Goal: Transaction & Acquisition: Purchase product/service

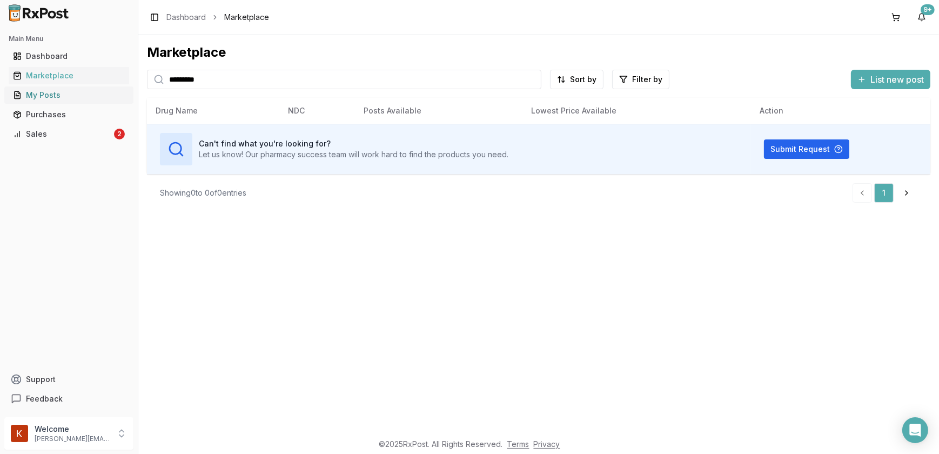
click at [54, 99] on div "My Posts" at bounding box center [69, 95] width 112 height 11
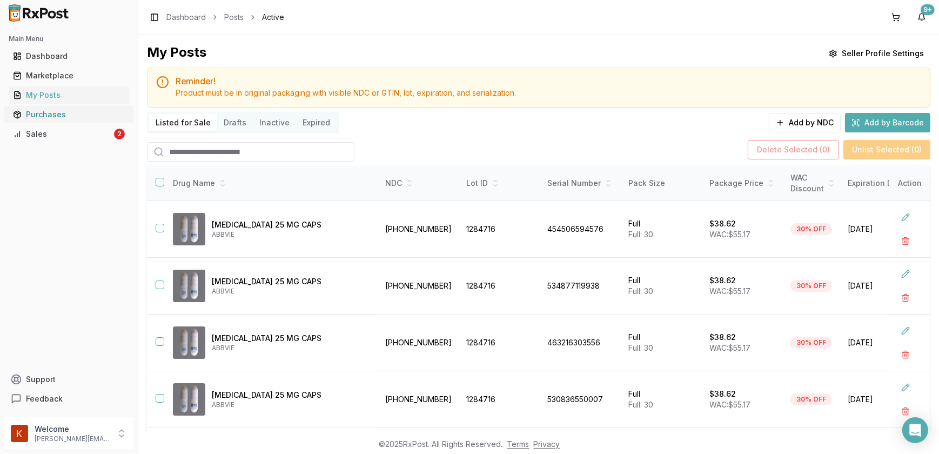
click at [58, 117] on div "Purchases" at bounding box center [69, 114] width 112 height 11
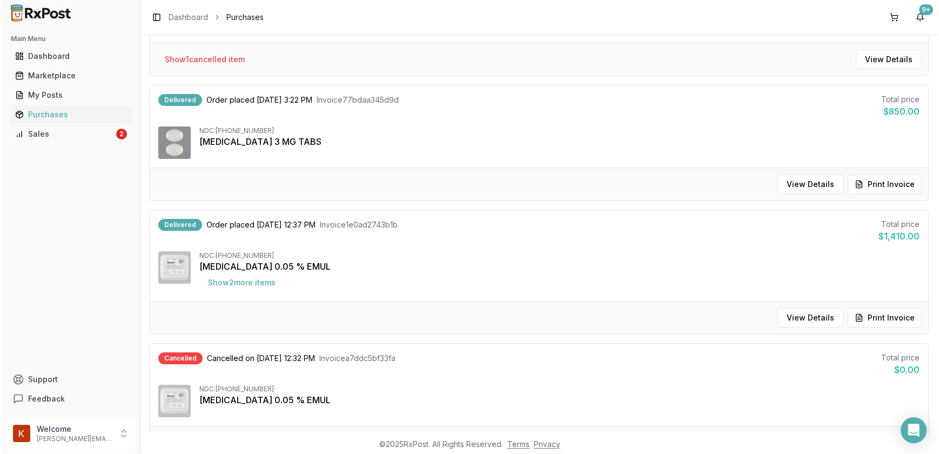
scroll to position [344, 0]
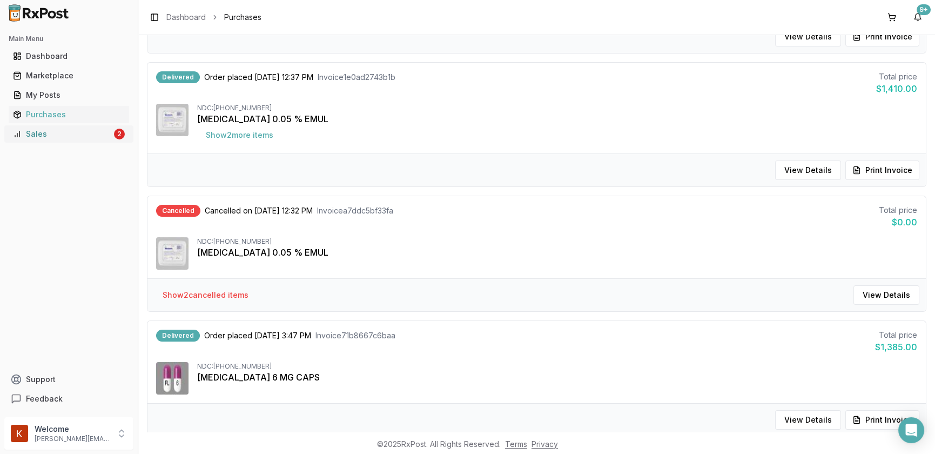
click at [59, 132] on div "Sales" at bounding box center [62, 134] width 99 height 11
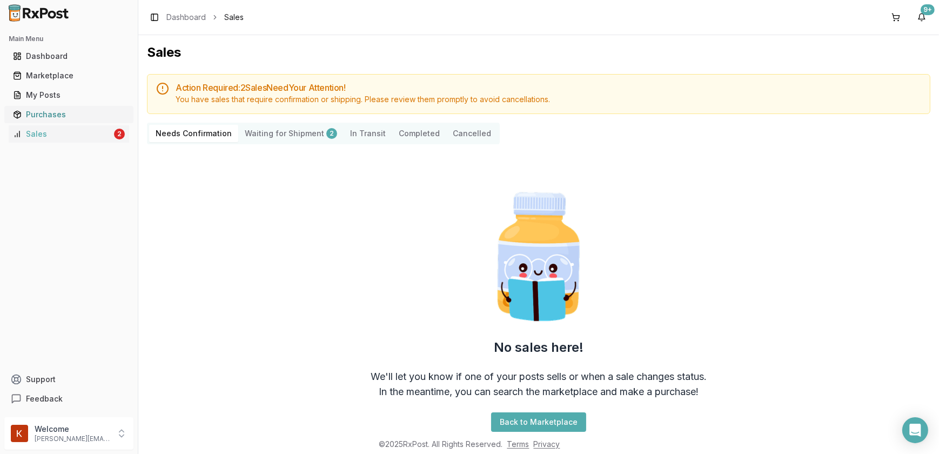
click at [62, 118] on div "Purchases" at bounding box center [69, 114] width 112 height 11
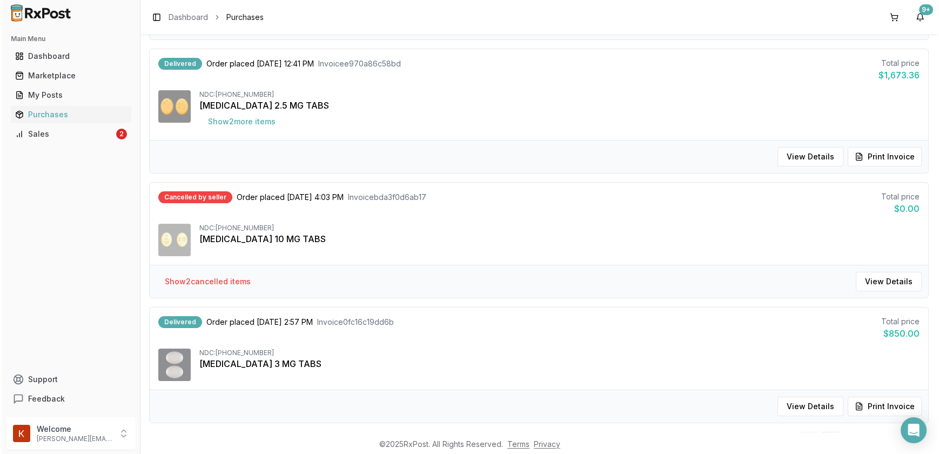
scroll to position [1032, 0]
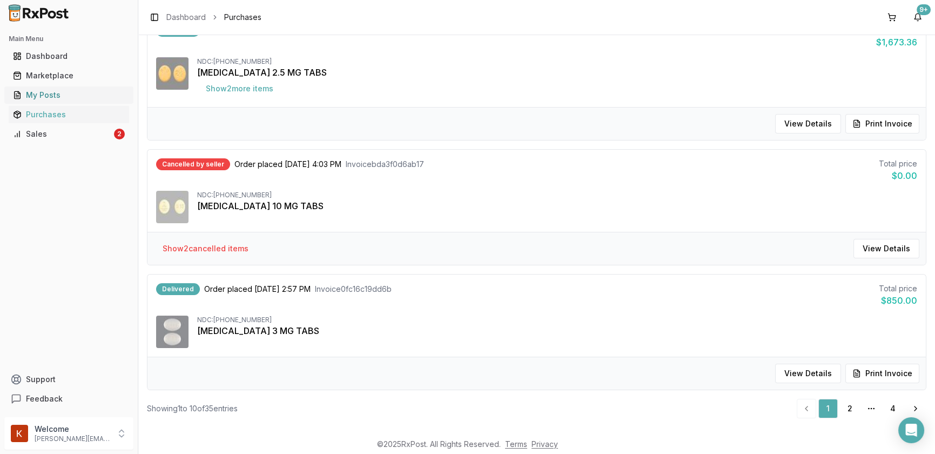
click at [31, 93] on div "My Posts" at bounding box center [69, 95] width 112 height 11
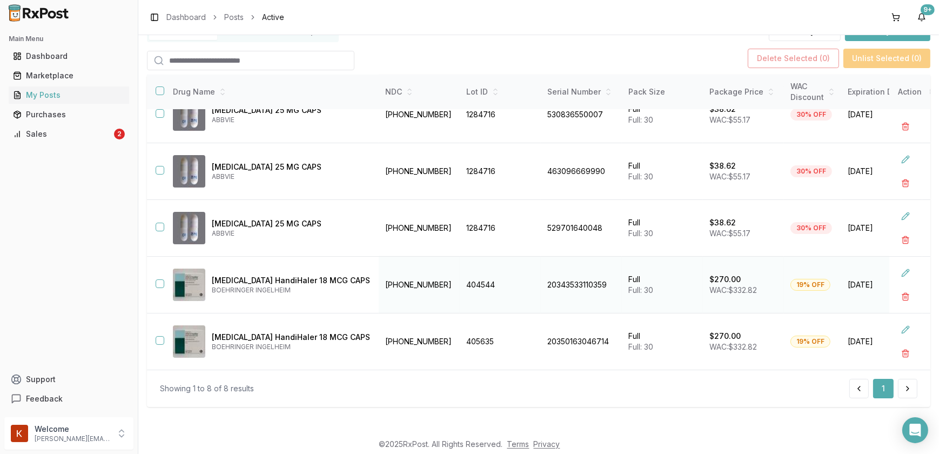
scroll to position [196, 0]
click at [58, 137] on div "Sales" at bounding box center [62, 134] width 99 height 11
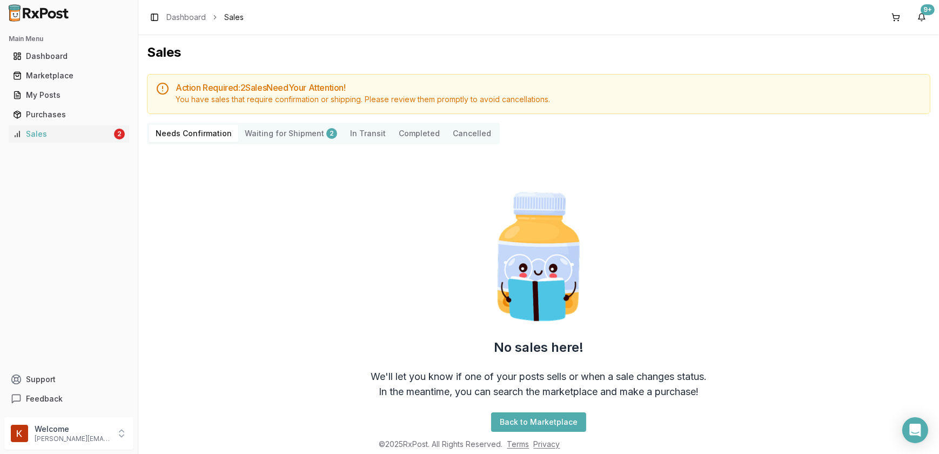
click at [411, 129] on button "Completed" at bounding box center [419, 133] width 54 height 17
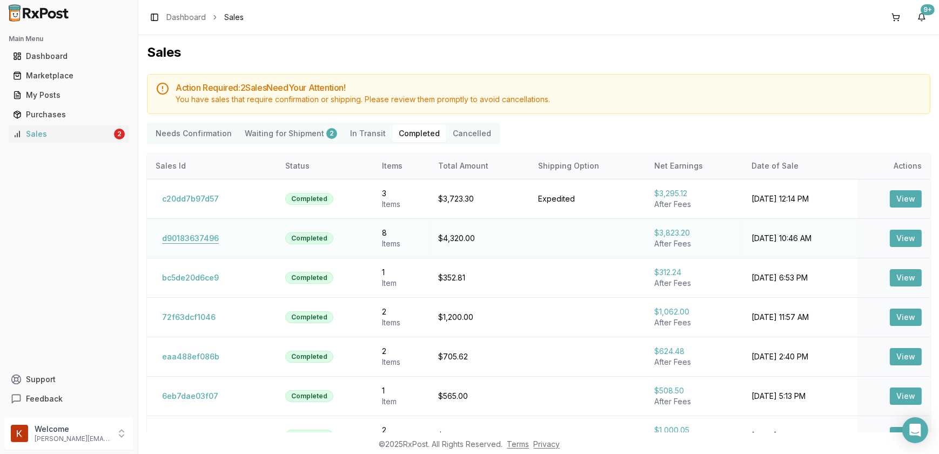
click at [191, 239] on button "d90183637496" at bounding box center [191, 238] width 70 height 17
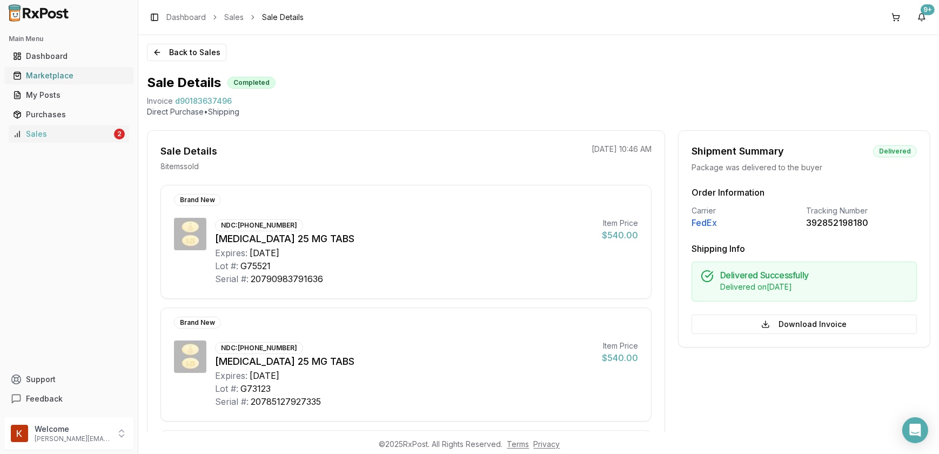
click at [43, 70] on div "Marketplace" at bounding box center [69, 75] width 112 height 11
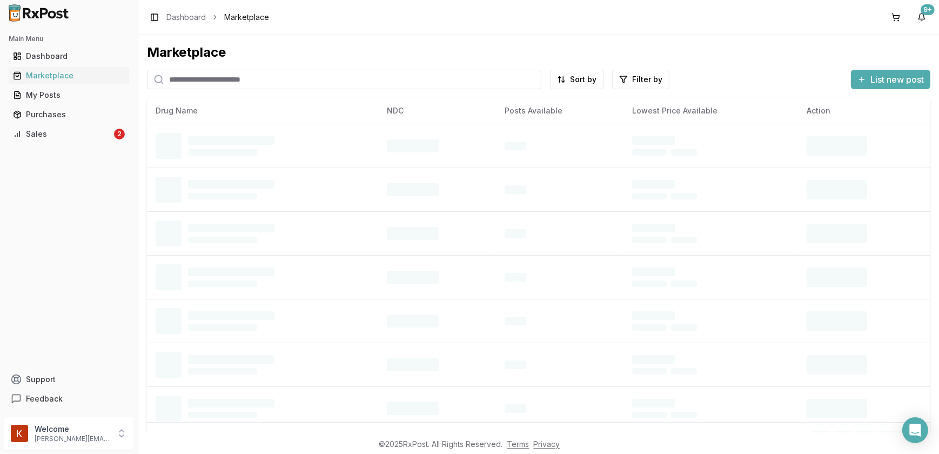
click at [251, 80] on input "search" at bounding box center [344, 79] width 394 height 19
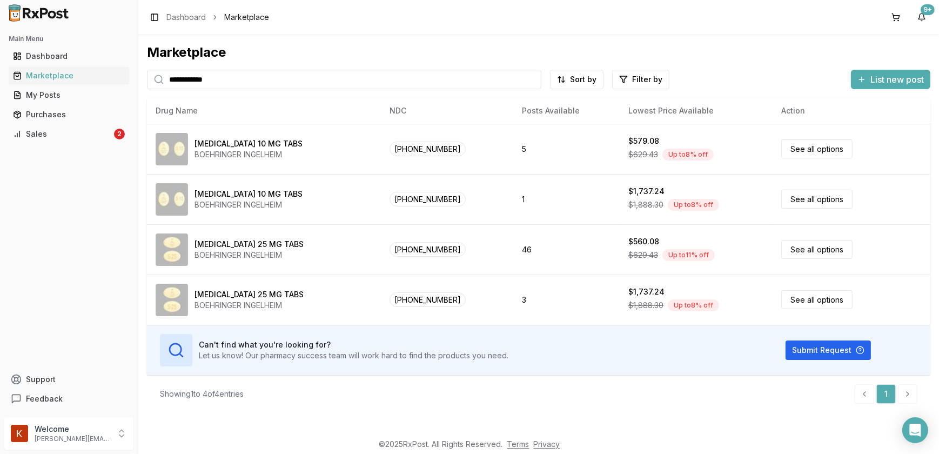
type input "**********"
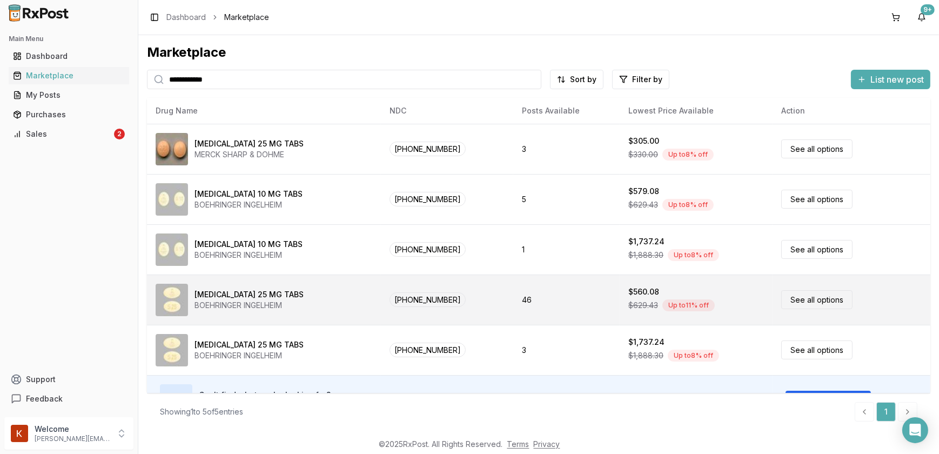
click at [243, 292] on div "[MEDICAL_DATA] 25 MG TABS" at bounding box center [249, 294] width 109 height 11
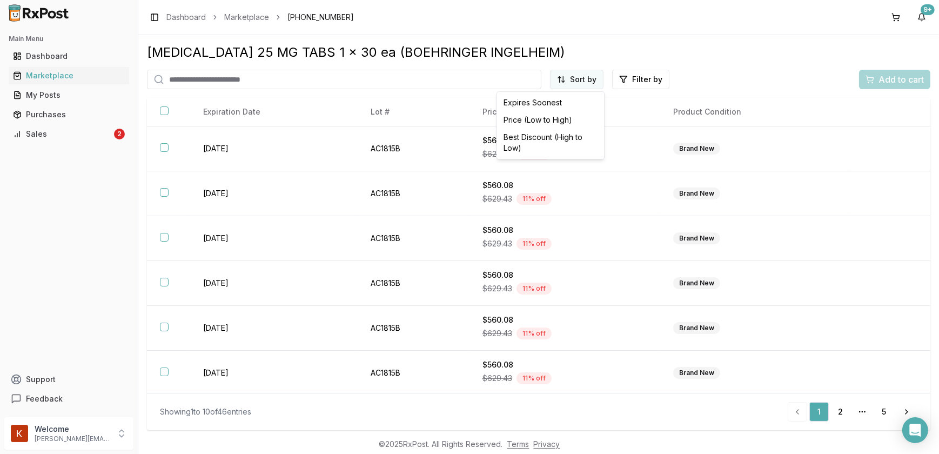
click at [571, 77] on html "Main Menu Dashboard Marketplace My Posts Purchases Sales 2 Support Feedback Wel…" at bounding box center [469, 227] width 939 height 454
click at [556, 118] on div "Price (Low to High)" at bounding box center [550, 119] width 103 height 17
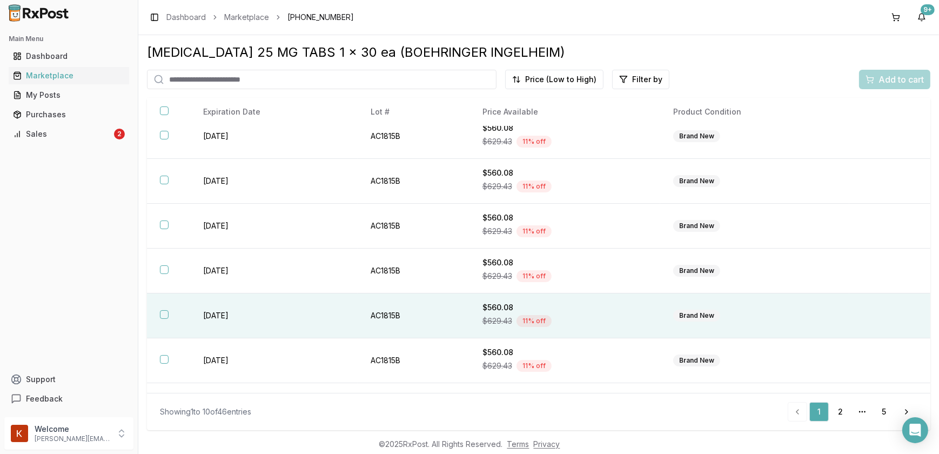
scroll to position [179, 0]
